Goal: Navigation & Orientation: Find specific page/section

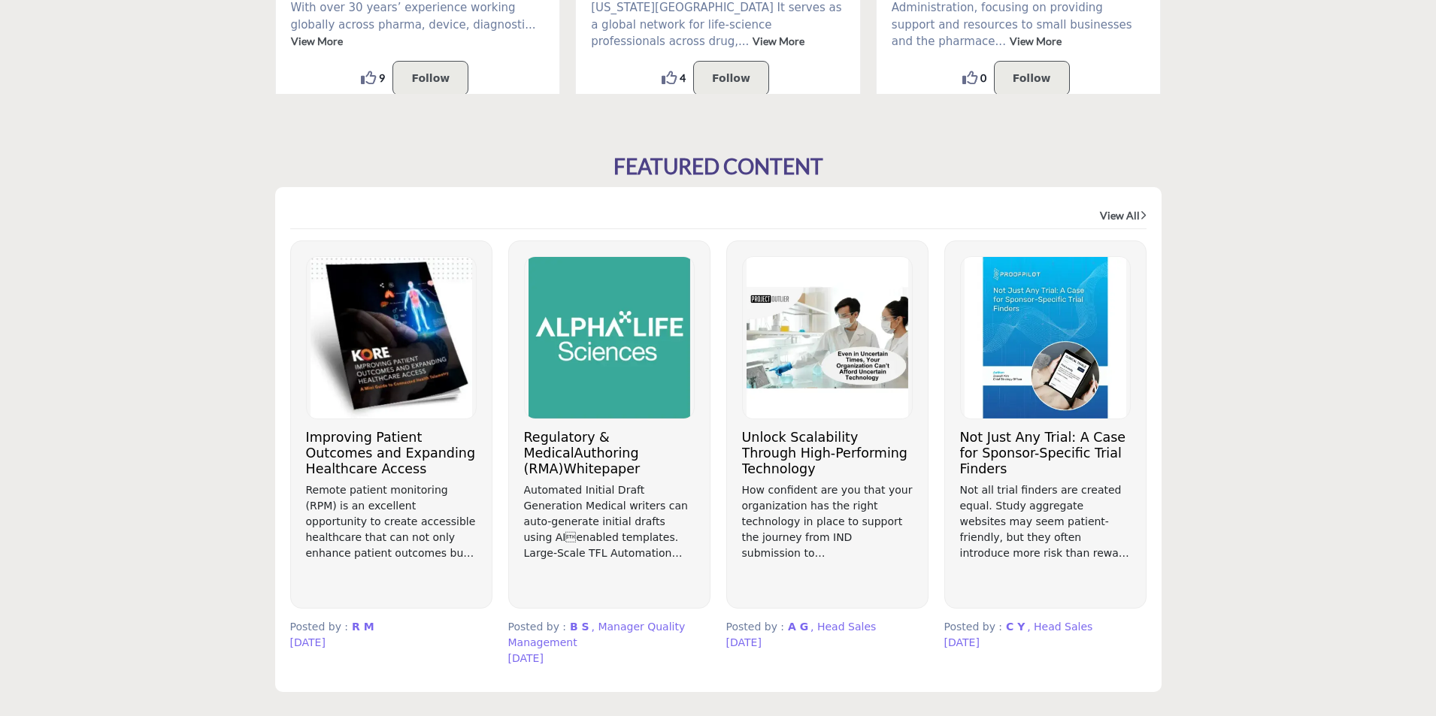
scroll to position [752, 0]
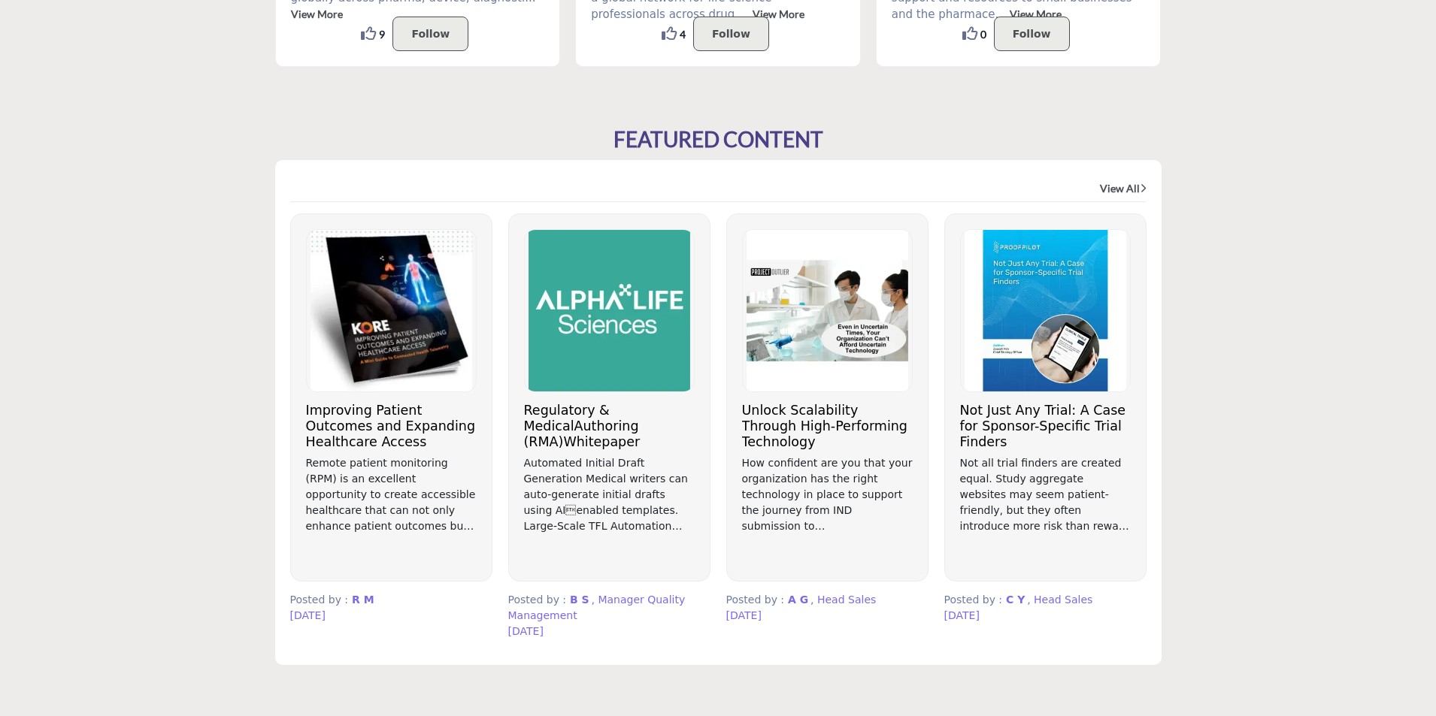
click at [1112, 185] on link "View All" at bounding box center [1123, 188] width 47 height 15
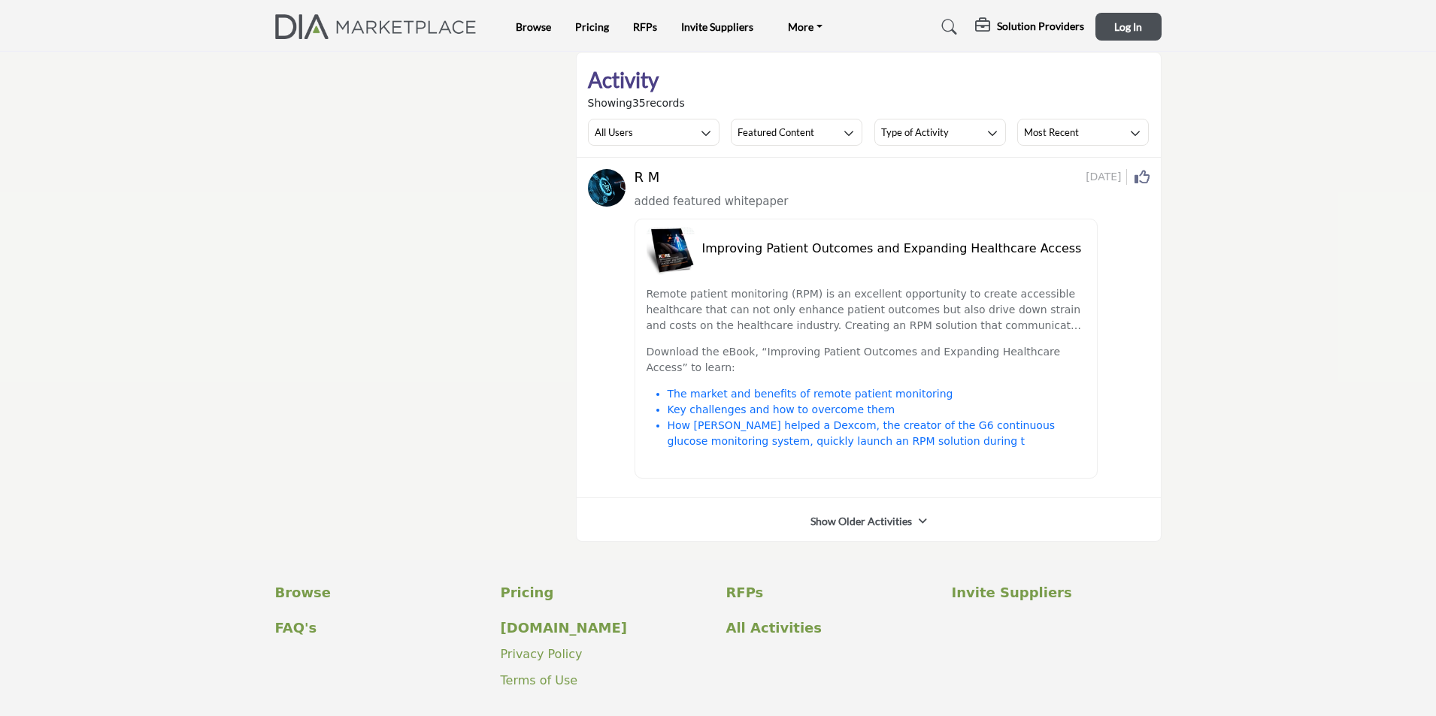
click at [846, 519] on link "Show Older Activities" at bounding box center [860, 521] width 101 height 15
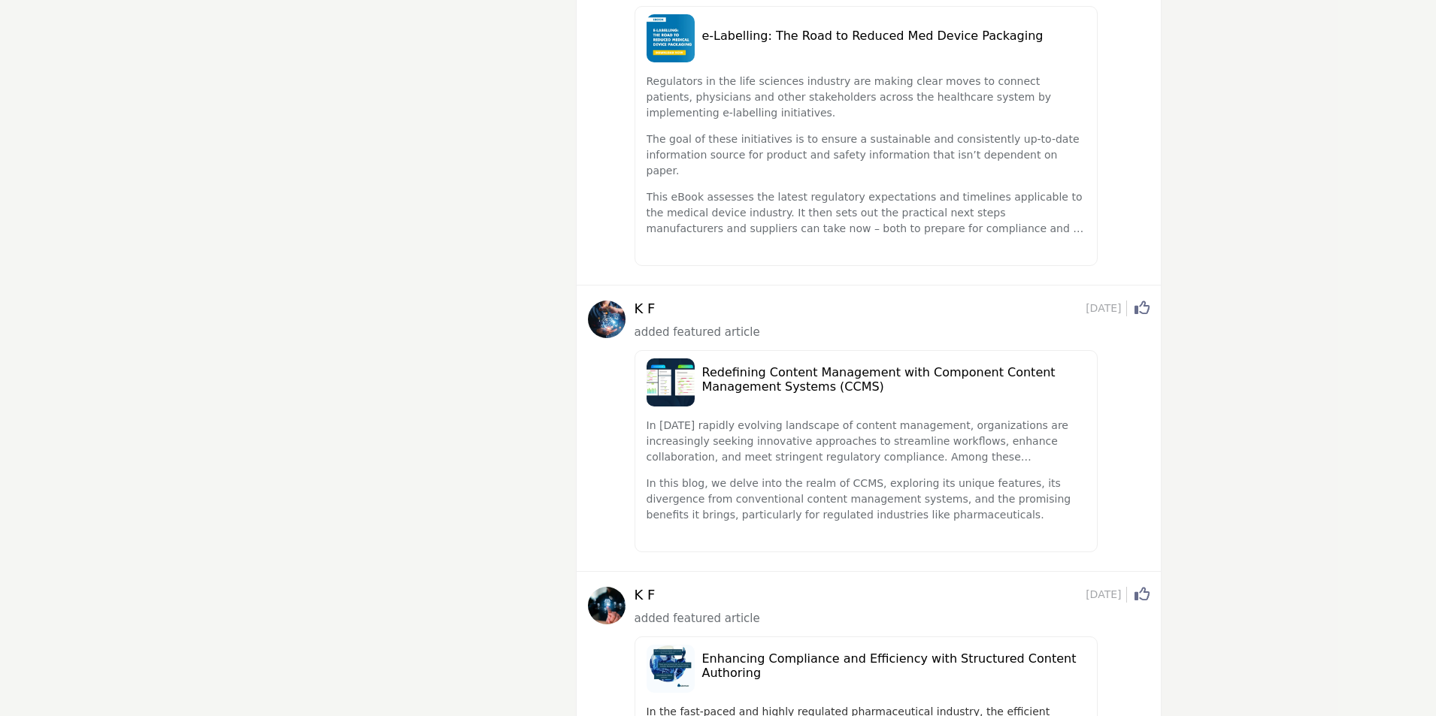
scroll to position [10536, 0]
